Goal: Information Seeking & Learning: Learn about a topic

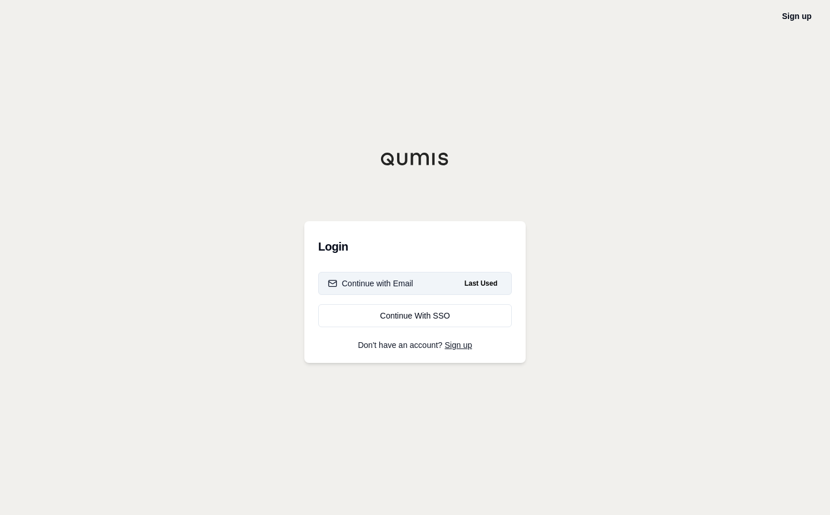
click at [383, 281] on div "Continue with Email" at bounding box center [370, 284] width 85 height 12
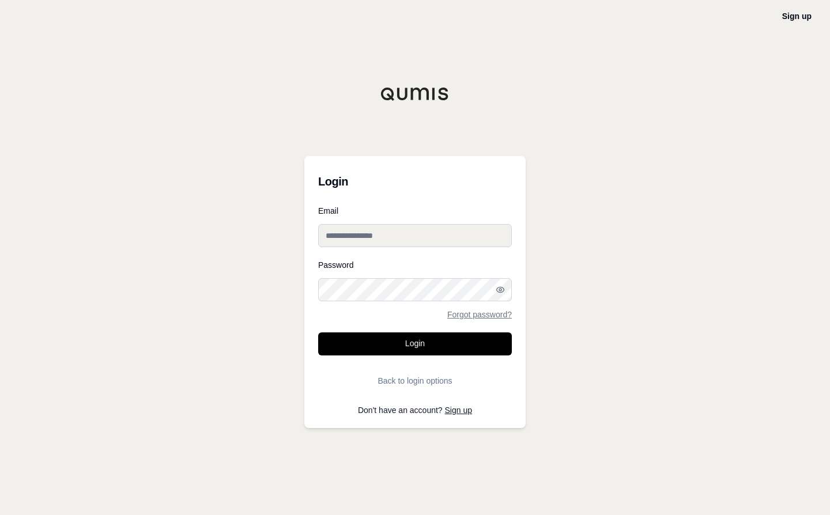
click at [375, 233] on input "Email" at bounding box center [415, 235] width 194 height 23
paste input "**********"
type input "**********"
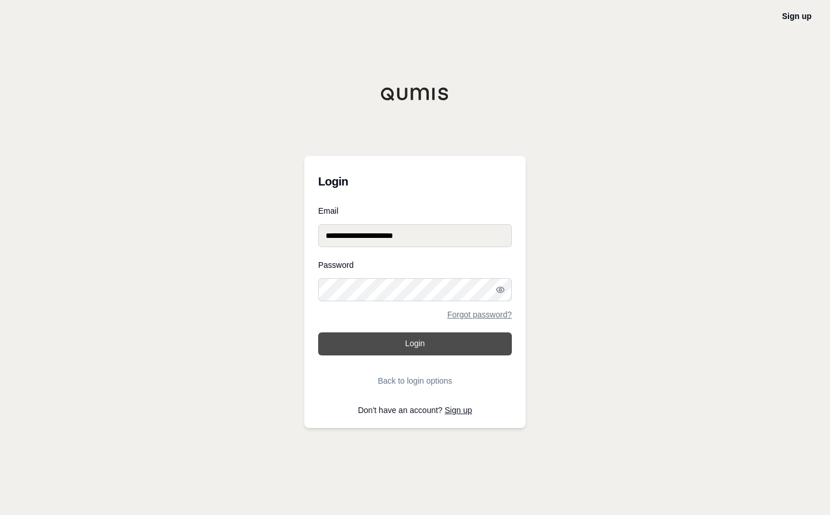
click at [391, 346] on button "Login" at bounding box center [415, 344] width 194 height 23
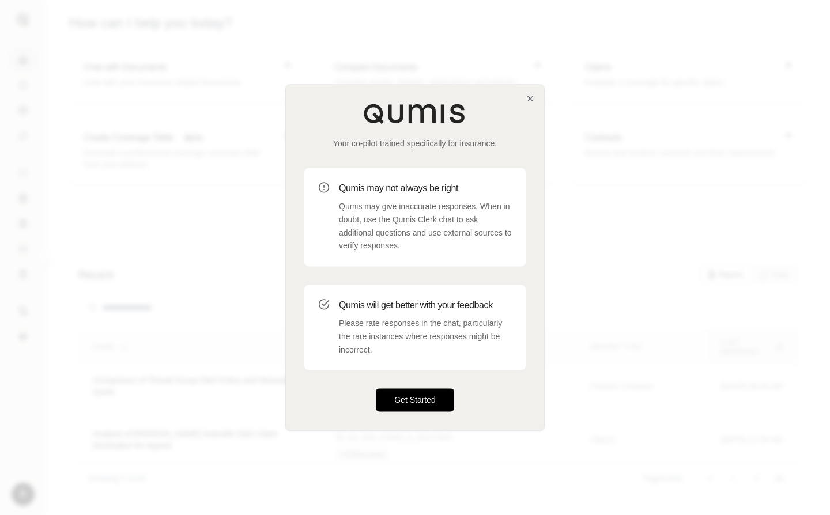
click at [412, 394] on button "Get Started" at bounding box center [415, 400] width 78 height 23
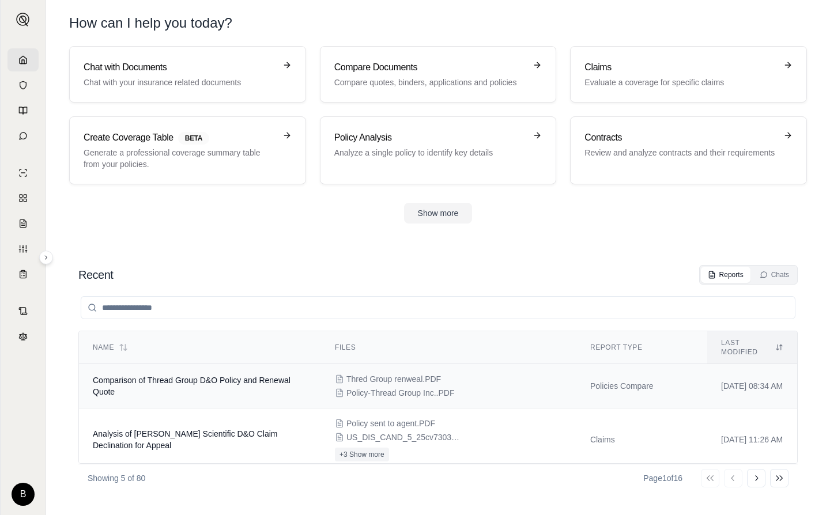
click at [213, 379] on td "Comparison of Thread Group D&O Policy and Renewal Quote" at bounding box center [200, 386] width 242 height 44
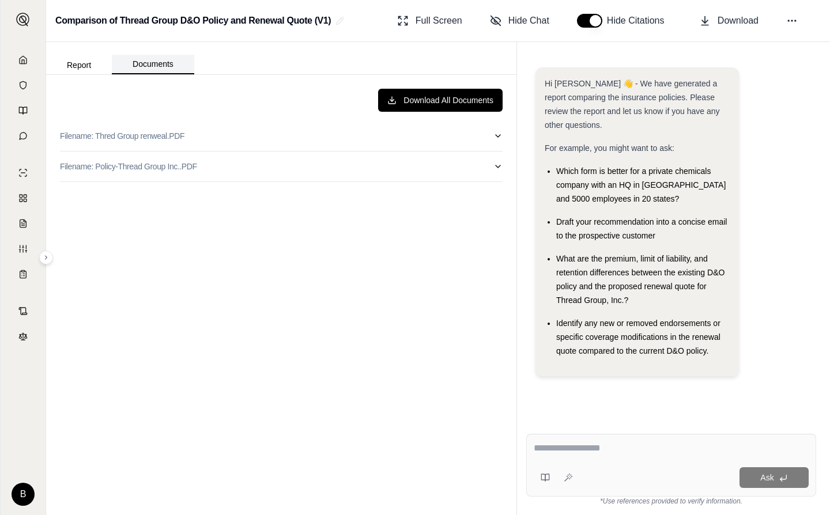
click at [163, 65] on button "Documents" at bounding box center [153, 65] width 82 height 20
click at [82, 67] on button "Report" at bounding box center [79, 65] width 66 height 18
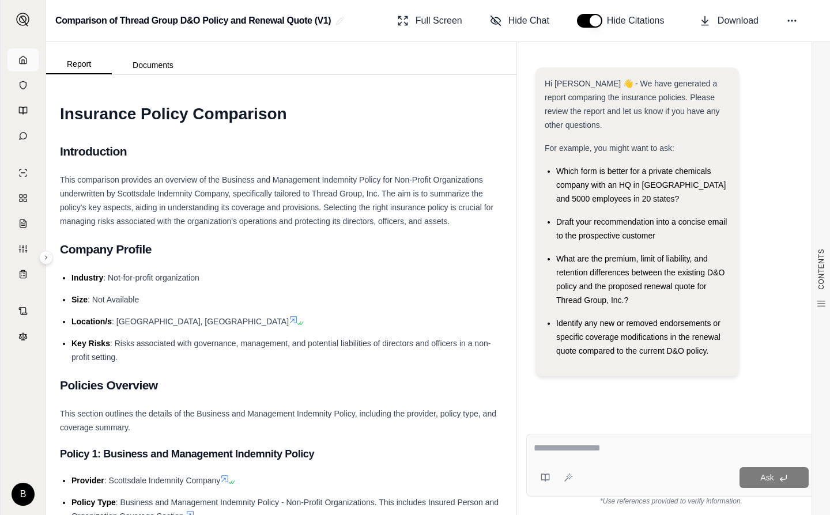
click at [20, 59] on icon at bounding box center [23, 59] width 7 height 7
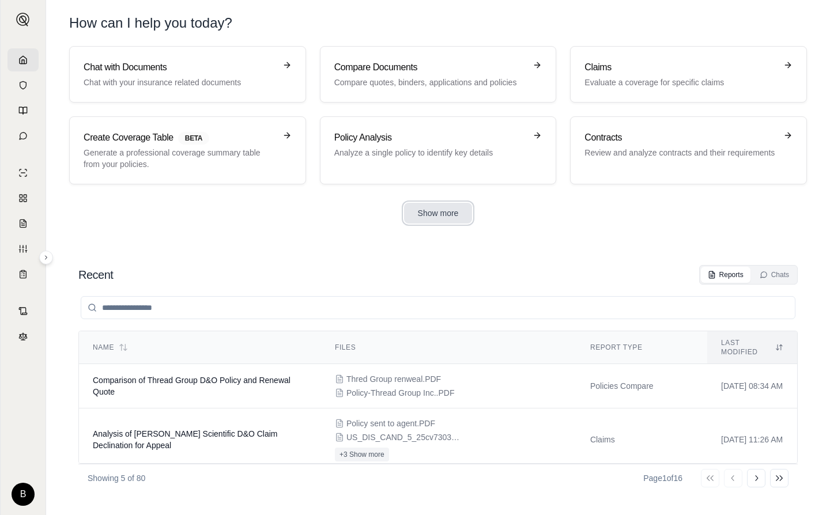
click at [434, 212] on button "Show more" at bounding box center [438, 213] width 69 height 21
